Goal: Transaction & Acquisition: Purchase product/service

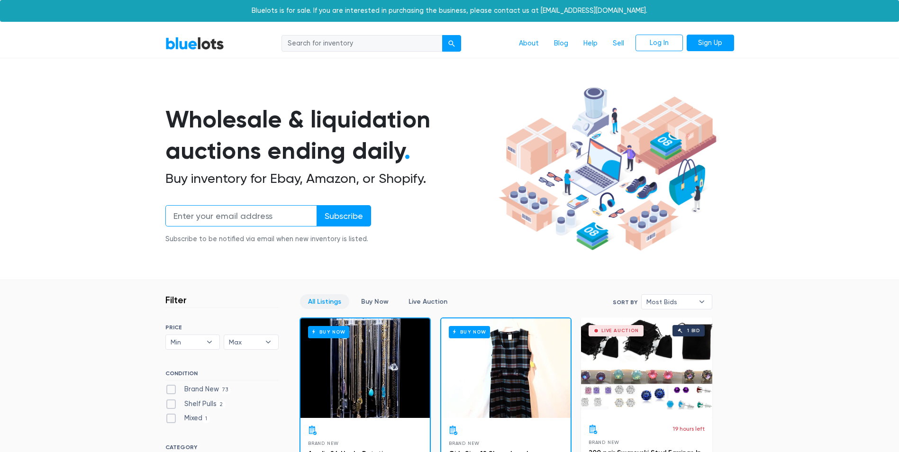
click at [239, 217] on input "email" at bounding box center [241, 215] width 152 height 21
type input "lopezwinifred@gmail.com"
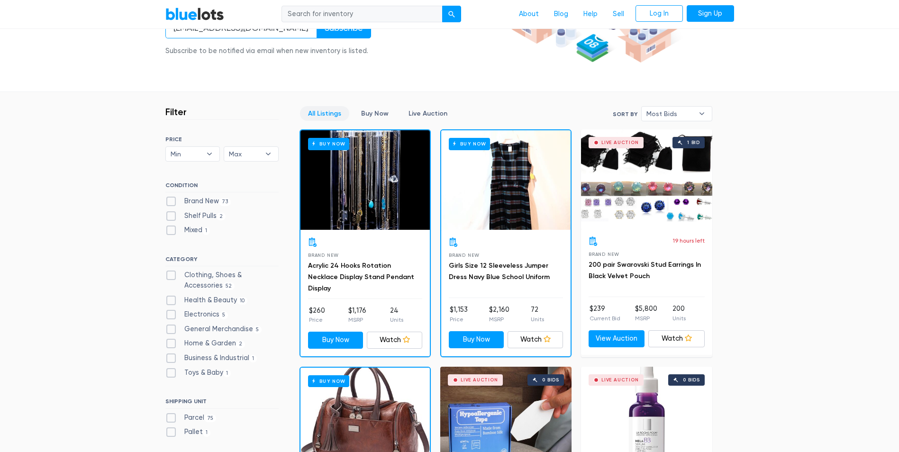
scroll to position [189, 0]
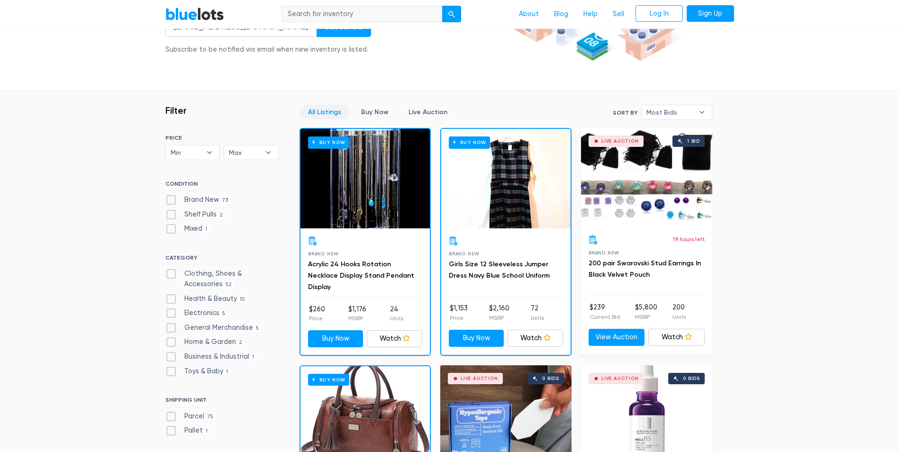
click at [169, 197] on label "Brand New 73" at bounding box center [198, 200] width 66 height 10
click at [169, 197] on New"] "Brand New 73" at bounding box center [168, 198] width 6 height 6
checkbox New"] "true"
click at [169, 210] on label "Shelf Pulls 2" at bounding box center [195, 214] width 61 height 10
click at [169, 210] on Pulls"] "Shelf Pulls 2" at bounding box center [168, 212] width 6 height 6
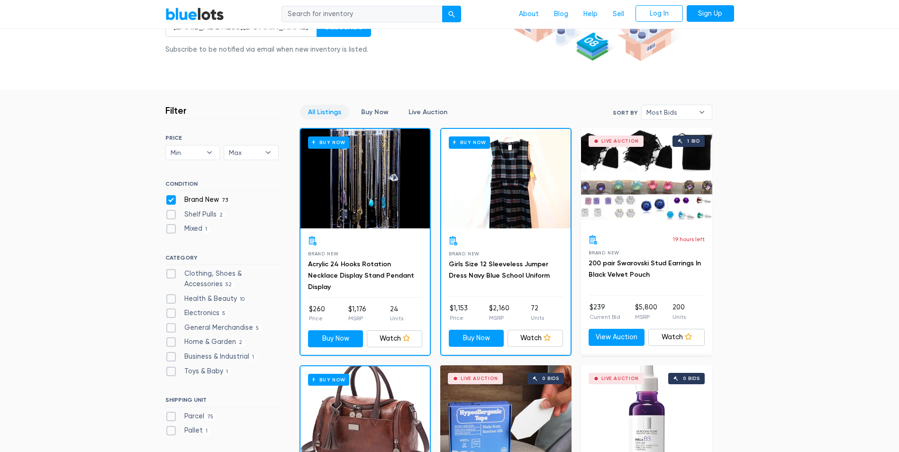
checkbox Pulls"] "true"
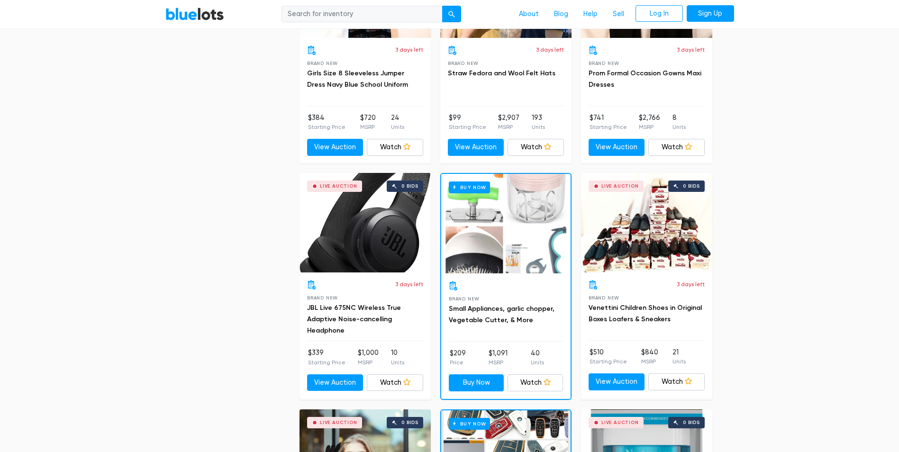
scroll to position [3902, 0]
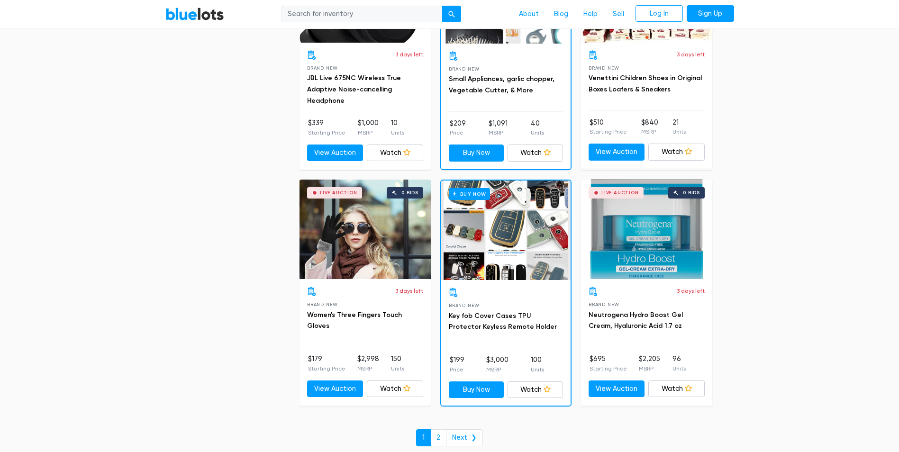
click at [499, 229] on div "Buy Now" at bounding box center [505, 229] width 129 height 99
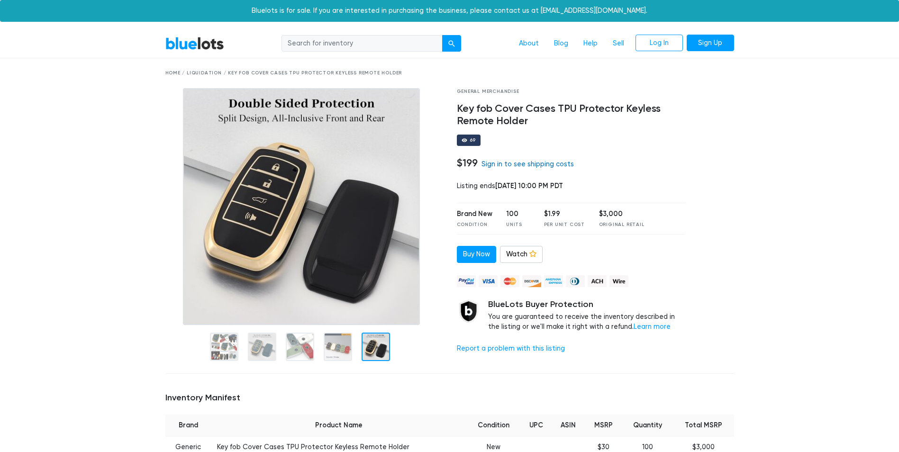
click at [517, 164] on link "Sign in to see shipping costs" at bounding box center [527, 164] width 92 height 8
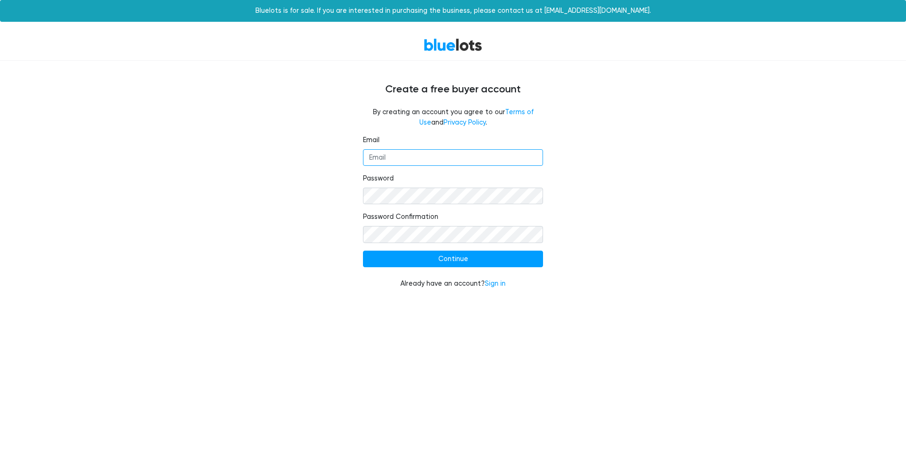
click at [514, 162] on input "Email" at bounding box center [453, 157] width 180 height 17
type input "lopezwinifred@gmail.com"
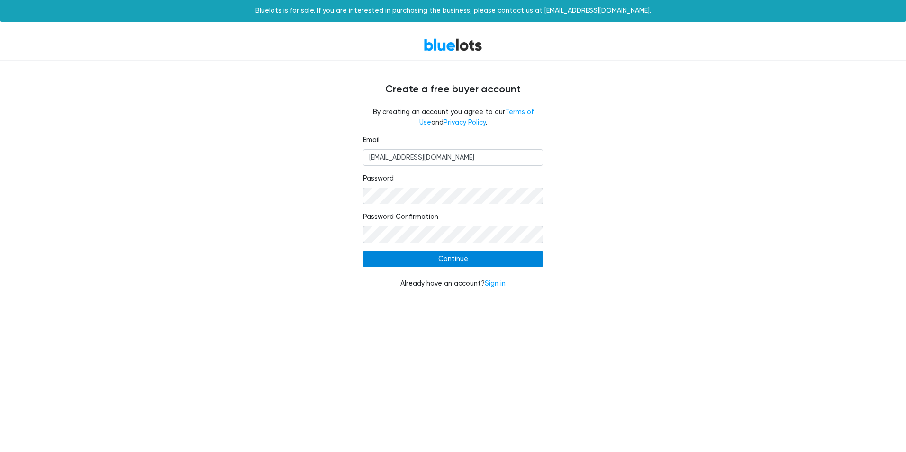
click at [433, 259] on input "Continue" at bounding box center [453, 259] width 180 height 17
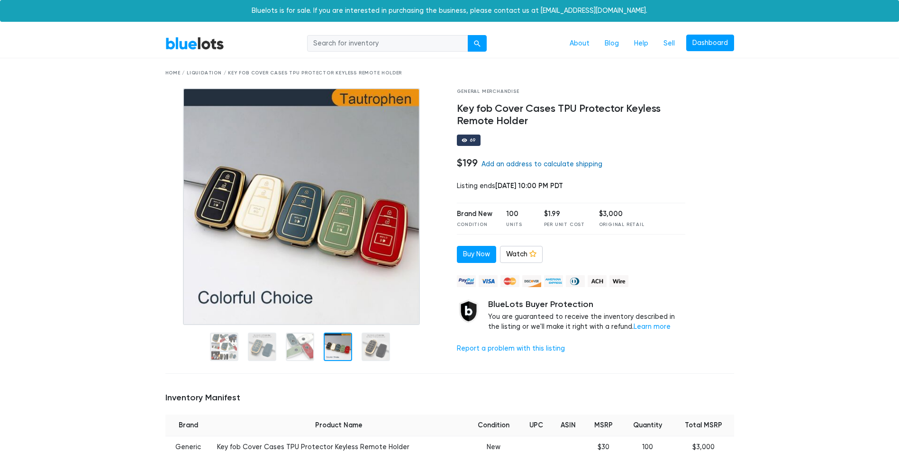
click at [559, 163] on link "Add an address to calculate shipping" at bounding box center [541, 164] width 121 height 8
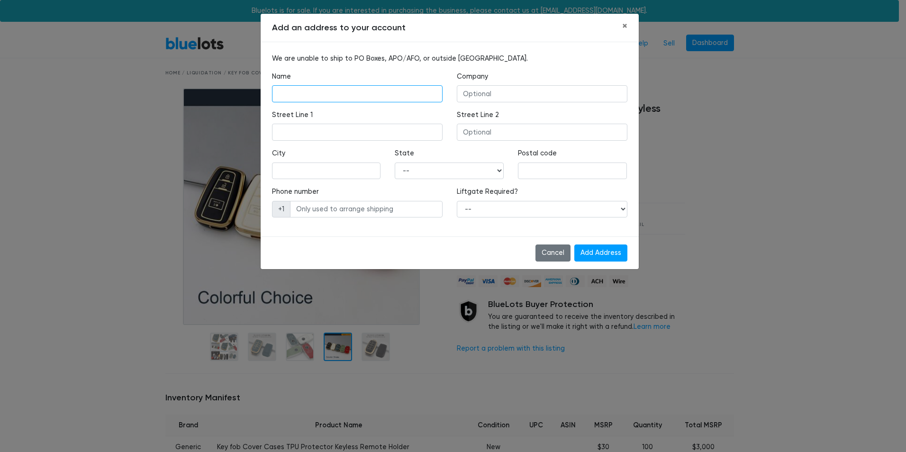
click at [350, 91] on input "text" at bounding box center [357, 93] width 171 height 17
type input "Winifred Durham Mejia-Lopez"
type input "439-11-5671"
type input "4207 Fox Hollow Drive, Arlington, TX, USA"
type input "Arlington, Tx 76016"
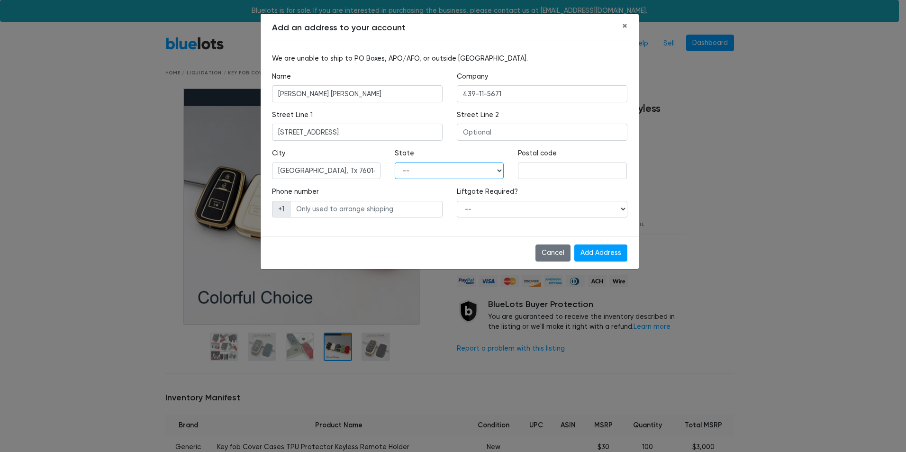
select select "TX"
type input "76016"
type input "9082267459"
click at [379, 93] on input "Winifred Durham Mejia-Lopez" at bounding box center [357, 93] width 171 height 17
type input "Winifred Durham"
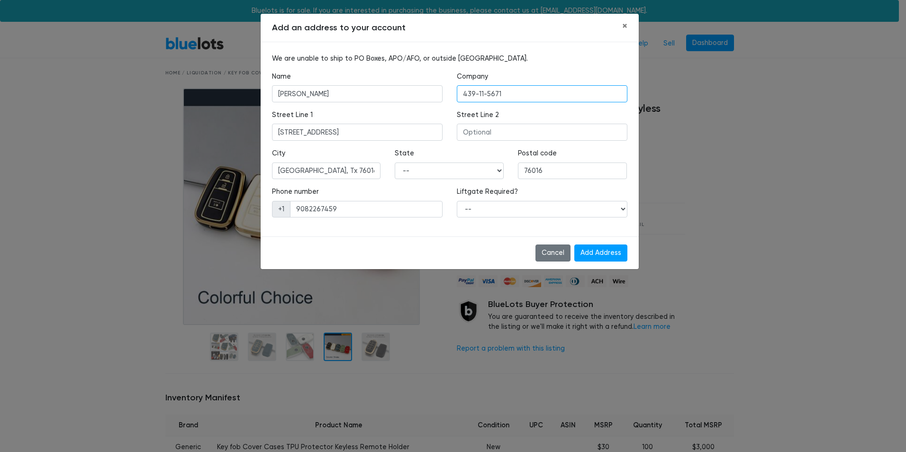
click at [497, 97] on input "439-11-5671" at bounding box center [542, 93] width 171 height 17
type input "4"
type input "W Durahm"
click at [333, 208] on input "9082267459" at bounding box center [366, 209] width 153 height 17
type input "9"
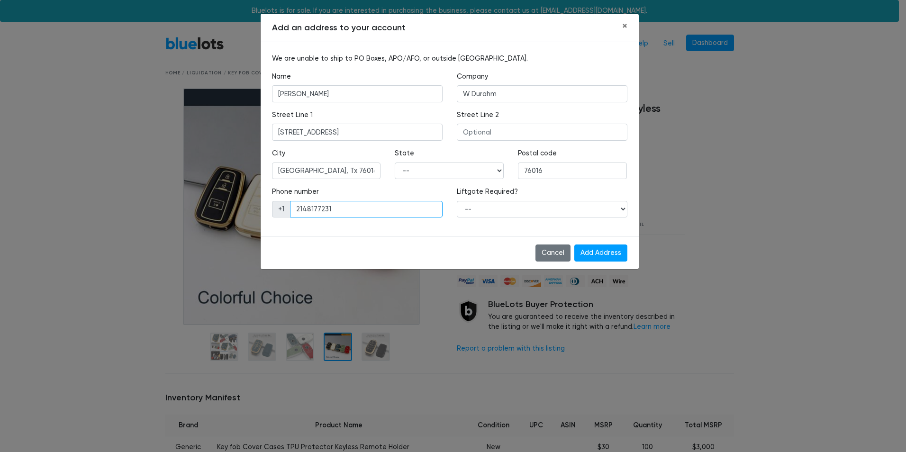
click at [304, 209] on input "2148177231" at bounding box center [366, 209] width 153 height 17
type input "(214)817-7231"
click at [597, 251] on input "Add Address" at bounding box center [600, 252] width 53 height 17
click at [619, 210] on select "-- Yes No" at bounding box center [542, 209] width 171 height 17
select select "0"
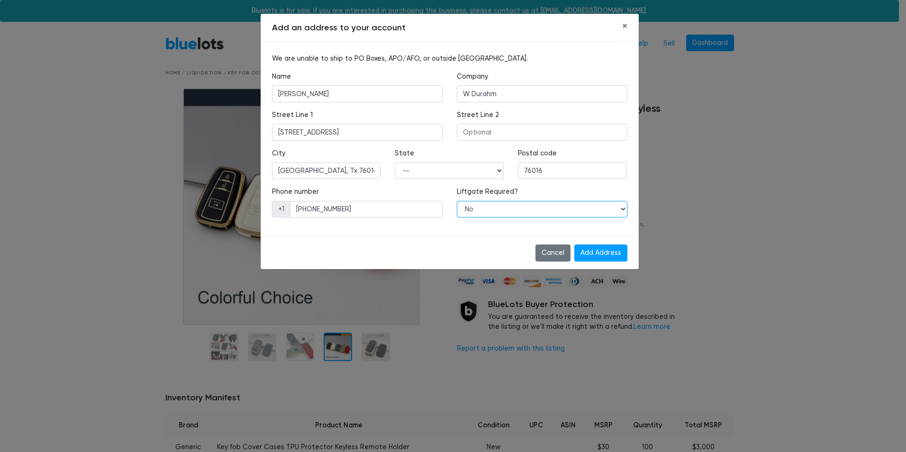
click at [457, 201] on select "-- Yes No" at bounding box center [542, 209] width 171 height 17
click at [608, 250] on input "Add Address" at bounding box center [600, 252] width 53 height 17
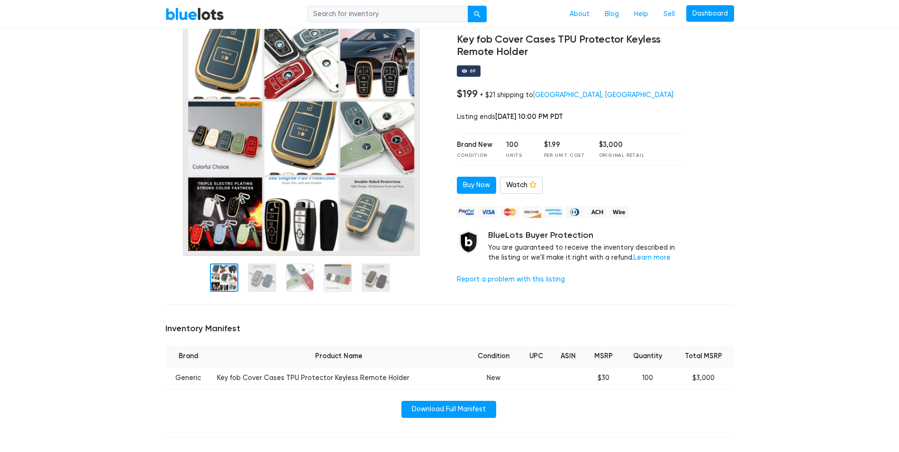
scroll to position [47, 0]
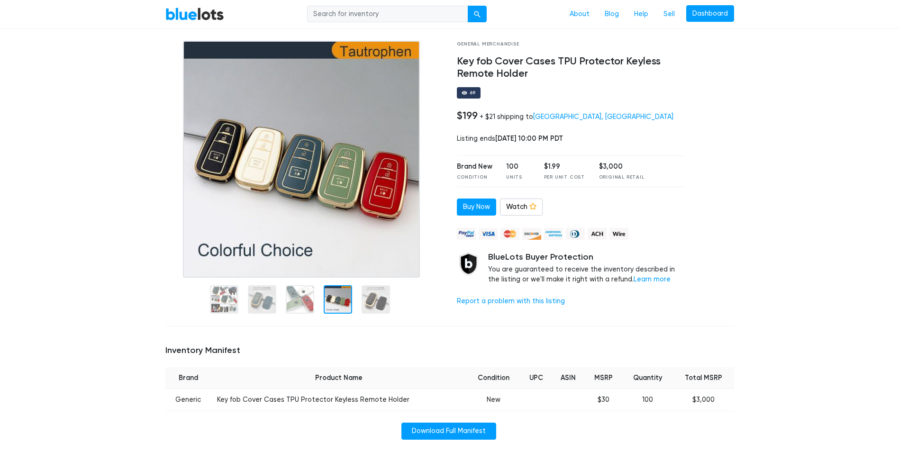
drag, startPoint x: 430, startPoint y: 274, endPoint x: 424, endPoint y: 281, distance: 9.5
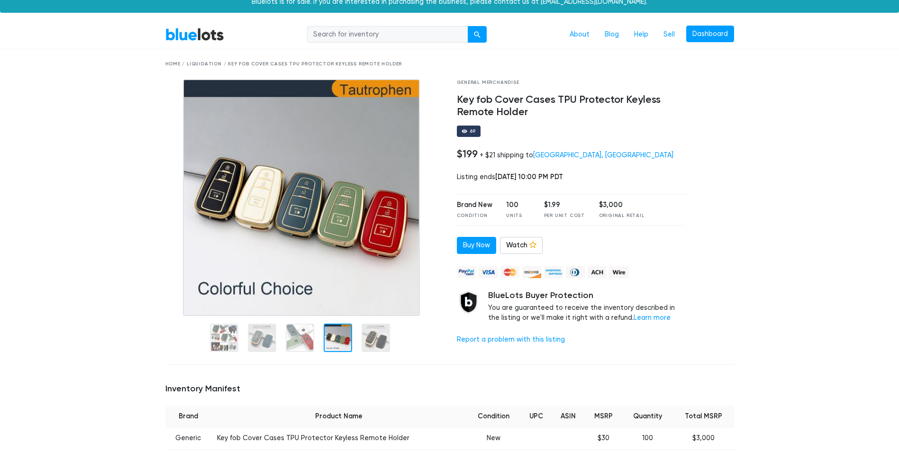
scroll to position [0, 0]
